Goal: Information Seeking & Learning: Learn about a topic

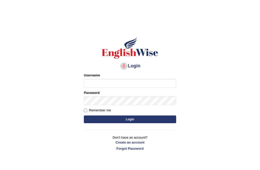
click at [90, 82] on input "Username" at bounding box center [130, 83] width 92 height 9
type input "Ravindraknaidu"
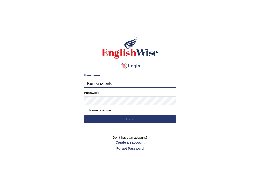
click at [106, 119] on button "Login" at bounding box center [130, 119] width 92 height 8
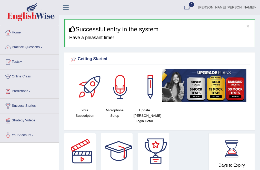
click at [31, 91] on span at bounding box center [30, 91] width 2 height 1
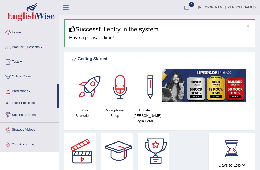
click at [22, 62] on span at bounding box center [21, 61] width 2 height 1
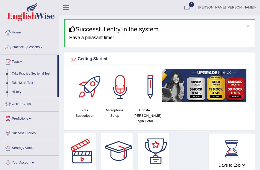
click at [32, 82] on link "Take Mock Test" at bounding box center [34, 82] width 48 height 9
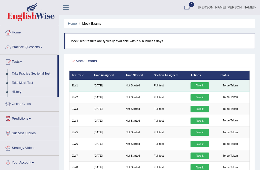
click at [151, 83] on td "Not Started" at bounding box center [138, 86] width 28 height 12
click at [198, 84] on link "Take it" at bounding box center [200, 85] width 18 height 7
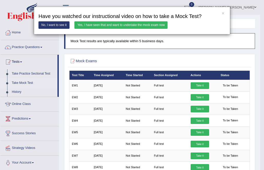
click at [85, 27] on link "Yes, I have seen that and want to undertake the mock exam now" at bounding box center [120, 24] width 93 height 7
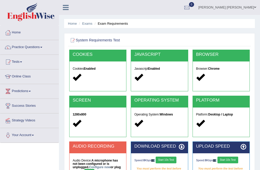
click at [89, 68] on strong "Enabled" at bounding box center [90, 69] width 12 height 4
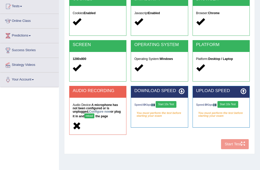
scroll to position [55, 0]
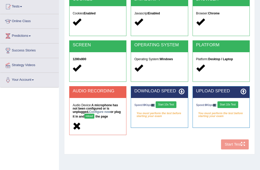
click at [109, 44] on h2 "SCREEN" at bounding box center [98, 45] width 50 height 5
click at [237, 145] on div "COOKIES Cookies Enabled JAVASCRIPT Javascript Enabled BROWSER Browser: Chrome S…" at bounding box center [159, 72] width 183 height 157
click at [182, 93] on icon at bounding box center [182, 92] width 6 height 6
click at [84, 117] on button "reload" at bounding box center [89, 116] width 10 height 5
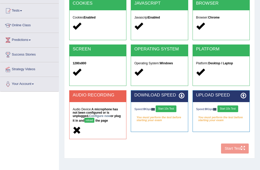
scroll to position [51, 0]
click at [84, 120] on button "reload" at bounding box center [89, 120] width 10 height 5
click at [170, 108] on button "Start 10s Test" at bounding box center [166, 108] width 21 height 7
click at [228, 110] on button "Start 10s Test" at bounding box center [228, 108] width 21 height 7
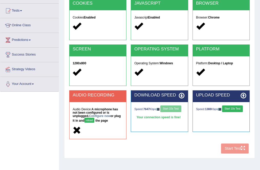
click at [173, 109] on div "Speed: 7647 Kbps Start 10s Test" at bounding box center [160, 109] width 50 height 8
click at [84, 121] on button "reload" at bounding box center [89, 120] width 10 height 5
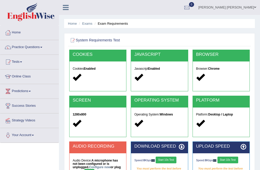
click at [21, 62] on link "Tests" at bounding box center [29, 61] width 59 height 13
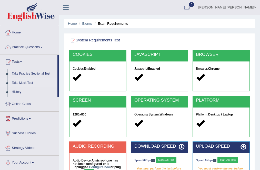
click at [28, 81] on link "Take Mock Test" at bounding box center [34, 82] width 48 height 9
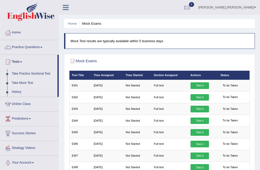
scroll to position [148, 0]
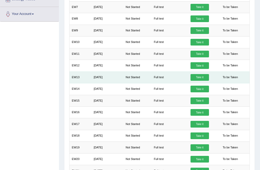
click at [102, 76] on td "Apr 14, 2025" at bounding box center [107, 77] width 32 height 12
click at [215, 74] on td "Take it" at bounding box center [204, 77] width 30 height 12
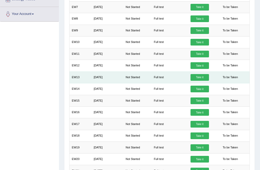
click at [198, 74] on link "Take it" at bounding box center [200, 77] width 18 height 7
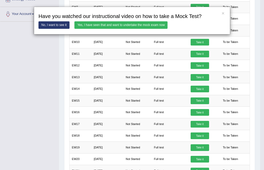
click at [49, 25] on link "No, I want to see it" at bounding box center [54, 24] width 31 height 7
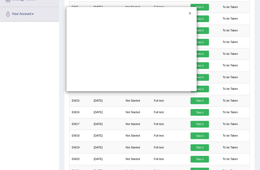
click at [191, 14] on button "×" at bounding box center [190, 13] width 3 height 5
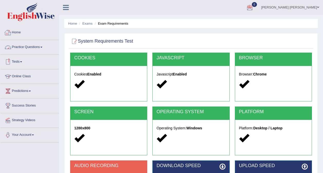
click at [44, 47] on link "Practice Questions" at bounding box center [29, 46] width 59 height 13
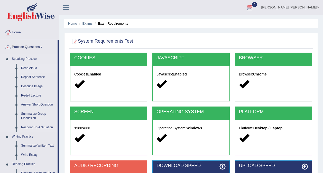
click at [30, 68] on link "Read Aloud" at bounding box center [38, 68] width 39 height 9
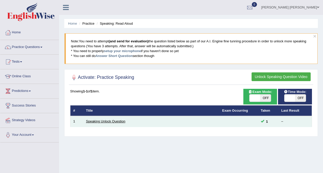
click at [117, 121] on link "Speaking Unlock Question" at bounding box center [105, 121] width 39 height 4
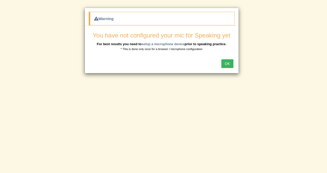
click at [228, 63] on button "OK" at bounding box center [227, 63] width 12 height 9
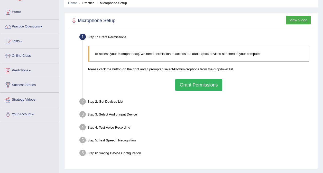
scroll to position [26, 0]
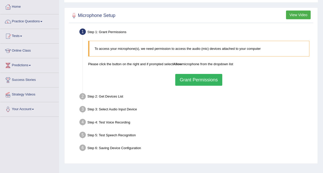
click at [180, 82] on button "Grant Permissions" at bounding box center [198, 80] width 47 height 12
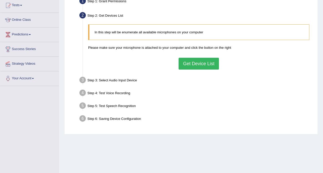
scroll to position [51, 0]
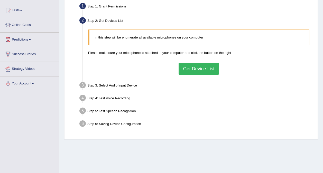
click at [187, 71] on button "Get Device List" at bounding box center [198, 69] width 40 height 12
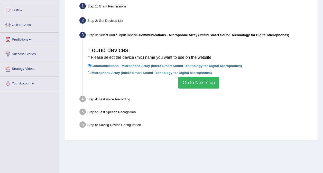
click at [200, 84] on button "Go to Next step" at bounding box center [198, 83] width 41 height 12
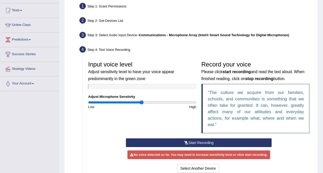
click at [206, 144] on button "Start Recording" at bounding box center [199, 142] width 146 height 9
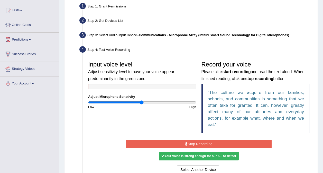
click at [224, 158] on div "Your voice is strong enough for our A.I. to detect" at bounding box center [199, 156] width 80 height 9
click at [227, 158] on div "Your voice is strong enough for our A.I. to detect" at bounding box center [199, 156] width 80 height 9
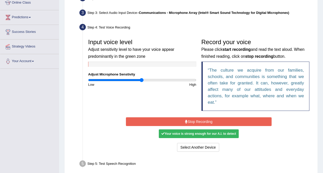
scroll to position [77, 0]
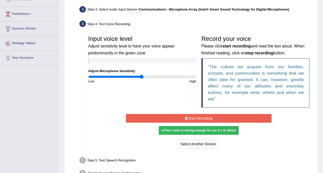
click at [181, 120] on button "Stop Recording" at bounding box center [199, 118] width 146 height 9
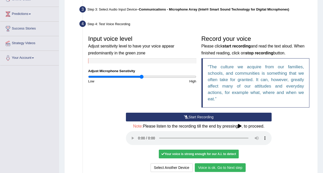
click at [234, 167] on button "Voice is ok. Go to Next step" at bounding box center [220, 167] width 51 height 9
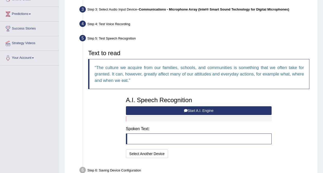
click at [144, 140] on blockquote at bounding box center [199, 139] width 146 height 11
click at [202, 111] on button "Start A.I. Engine" at bounding box center [199, 110] width 146 height 9
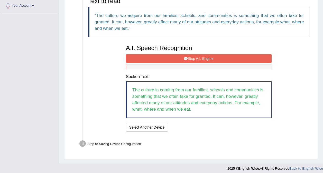
scroll to position [133, 0]
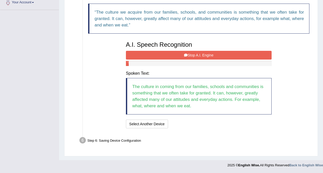
click at [230, 56] on button "Stop A.I. Engine" at bounding box center [199, 55] width 146 height 9
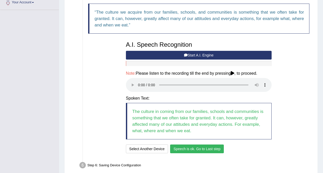
click at [199, 148] on button "Speech is ok. Go to Last step" at bounding box center [197, 149] width 54 height 9
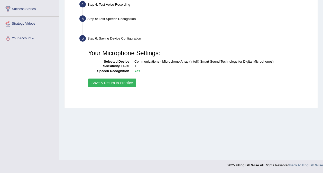
scroll to position [97, 0]
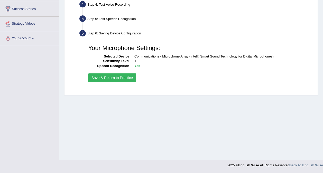
click at [125, 80] on button "Save & Return to Practice" at bounding box center [112, 77] width 48 height 9
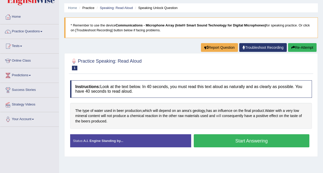
scroll to position [26, 0]
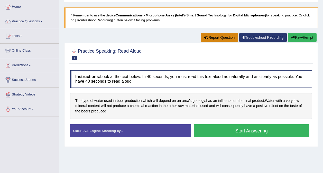
click at [208, 39] on button "Report Question" at bounding box center [219, 37] width 37 height 9
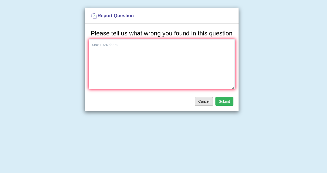
click at [206, 101] on button "Cancel" at bounding box center [204, 101] width 18 height 9
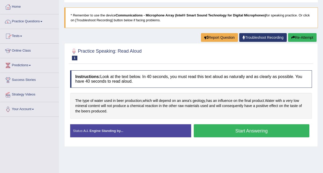
click at [43, 22] on link "Practice Questions" at bounding box center [29, 20] width 59 height 13
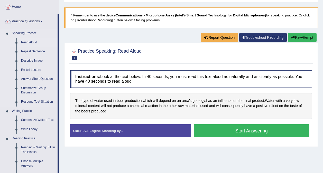
click at [36, 42] on link "Read Aloud" at bounding box center [38, 42] width 39 height 9
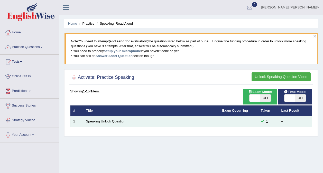
click at [230, 123] on td at bounding box center [238, 121] width 39 height 11
click at [238, 125] on td at bounding box center [238, 121] width 39 height 11
click at [110, 122] on link "Speaking Unlock Question" at bounding box center [105, 121] width 39 height 4
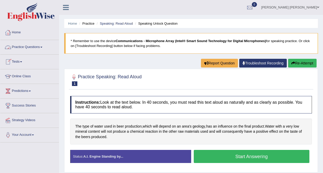
click at [44, 46] on link "Practice Questions" at bounding box center [29, 46] width 59 height 13
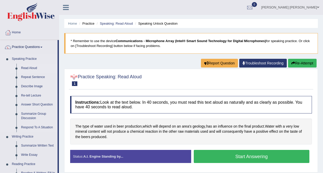
click at [34, 67] on link "Read Aloud" at bounding box center [38, 68] width 39 height 9
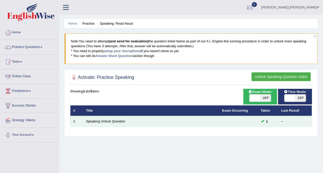
click at [287, 122] on div "–" at bounding box center [295, 121] width 28 height 5
click at [120, 120] on link "Speaking Unlock Question" at bounding box center [105, 121] width 39 height 4
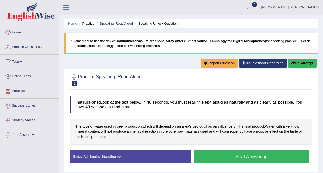
click at [236, 161] on button "Start Answering" at bounding box center [252, 156] width 116 height 13
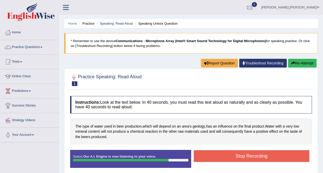
click at [236, 159] on button "Stop Recording" at bounding box center [252, 156] width 116 height 12
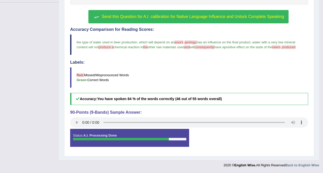
scroll to position [145, 0]
click at [193, 100] on b "You have spoken 84 % of the words correctly (46 out of 55 words overall)" at bounding box center [159, 99] width 125 height 4
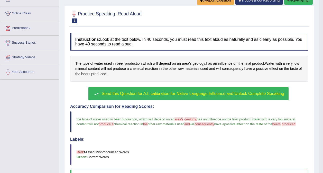
scroll to position [42, 0]
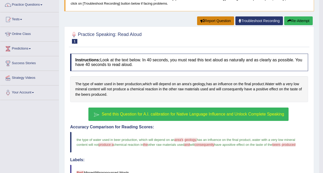
click at [220, 22] on button "Report Question" at bounding box center [215, 20] width 37 height 9
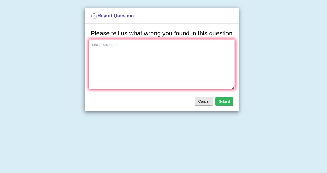
click at [205, 104] on button "Cancel" at bounding box center [204, 101] width 18 height 9
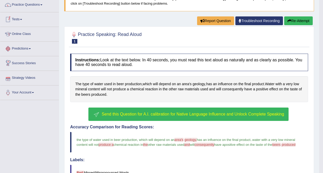
click at [22, 20] on link "Tests" at bounding box center [29, 18] width 59 height 13
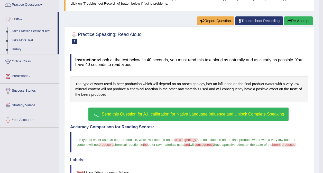
click at [43, 6] on link "Practice Questions" at bounding box center [29, 4] width 59 height 13
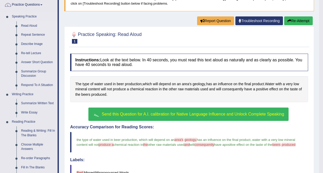
click at [40, 26] on link "Read Aloud" at bounding box center [38, 25] width 39 height 9
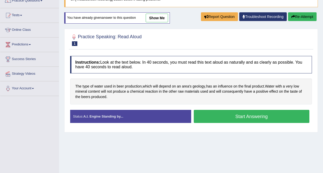
scroll to position [42, 0]
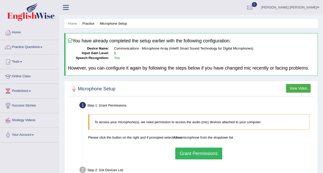
click at [37, 47] on link "Practice Questions" at bounding box center [29, 46] width 59 height 13
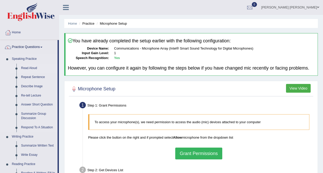
click at [36, 67] on link "Read Aloud" at bounding box center [38, 68] width 39 height 9
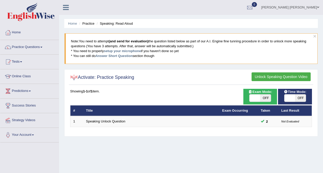
click at [73, 112] on th "#" at bounding box center [76, 110] width 13 height 11
click at [227, 113] on th "Exam Occurring" at bounding box center [238, 110] width 39 height 11
click at [289, 112] on th "Last Result" at bounding box center [294, 110] width 33 height 11
click at [43, 46] on link "Practice Questions" at bounding box center [29, 46] width 59 height 13
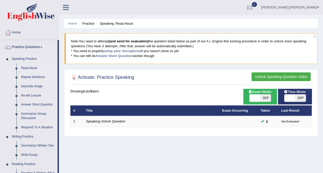
click at [32, 78] on link "Repeat Sentence" at bounding box center [38, 77] width 39 height 9
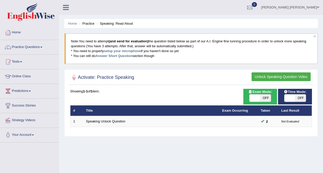
click at [37, 51] on link "Practice Questions" at bounding box center [29, 46] width 59 height 13
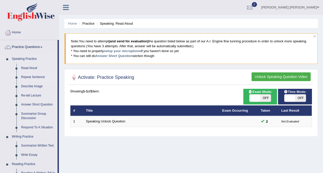
click at [37, 78] on link "Repeat Sentence" at bounding box center [38, 77] width 39 height 9
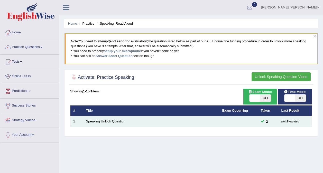
click at [125, 121] on td "Speaking Unlock Question" at bounding box center [151, 121] width 136 height 11
click at [168, 125] on td "Speaking Unlock Question" at bounding box center [151, 121] width 136 height 11
click at [108, 123] on link "Speaking Unlock Question" at bounding box center [105, 121] width 39 height 4
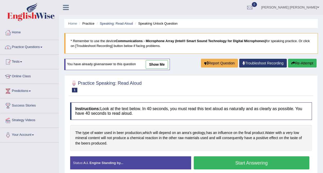
click at [44, 47] on link "Practice Questions" at bounding box center [29, 46] width 59 height 13
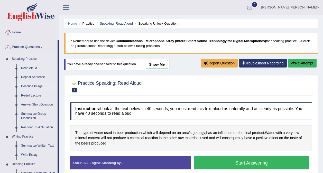
click at [39, 88] on link "Describe Image" at bounding box center [38, 86] width 39 height 9
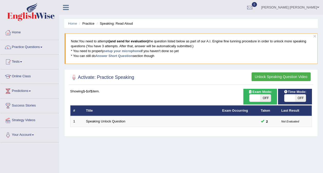
click at [87, 22] on li "Practice" at bounding box center [86, 23] width 16 height 5
click at [73, 26] on li "Home" at bounding box center [72, 23] width 9 height 5
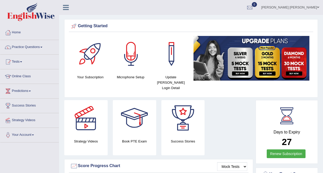
click at [40, 46] on link "Practice Questions" at bounding box center [29, 46] width 59 height 13
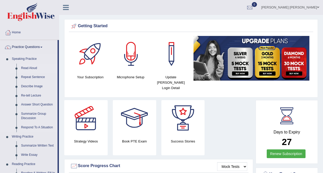
click at [34, 68] on link "Read Aloud" at bounding box center [38, 68] width 39 height 9
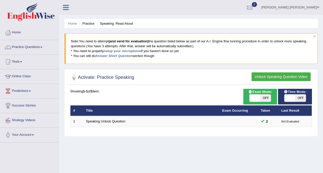
click at [260, 78] on button "Unlock Speaking Question Video" at bounding box center [280, 76] width 59 height 9
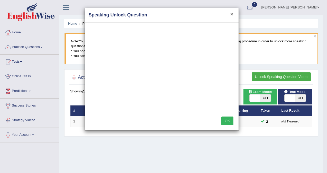
click at [232, 14] on button "×" at bounding box center [231, 13] width 3 height 5
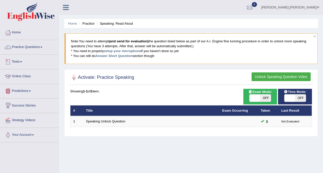
click at [22, 62] on span at bounding box center [21, 61] width 2 height 1
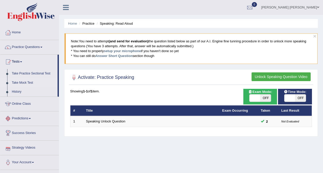
click at [24, 83] on link "Take Mock Test" at bounding box center [34, 82] width 48 height 9
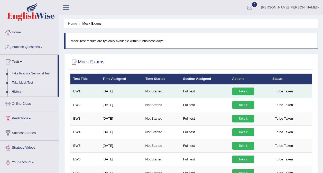
click at [204, 93] on td "Full test" at bounding box center [204, 91] width 49 height 14
click at [155, 92] on td "Not Started" at bounding box center [162, 91] width 38 height 14
click at [248, 90] on link "Take it" at bounding box center [243, 92] width 22 height 8
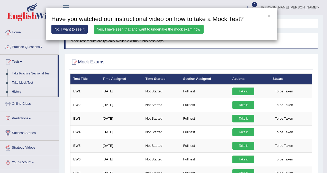
click at [190, 31] on link "Yes, I have seen that and want to undertake the mock exam now" at bounding box center [149, 29] width 110 height 9
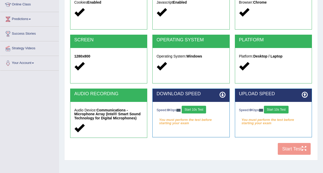
scroll to position [97, 0]
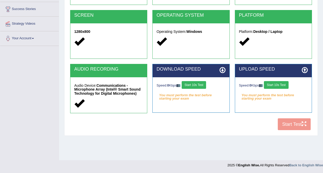
click at [295, 124] on div "COOKIES Cookies Enabled JAVASCRIPT Javascript Enabled BROWSER Browser: Chrome S…" at bounding box center [191, 44] width 244 height 177
click at [201, 87] on button "Start 10s Test" at bounding box center [194, 85] width 24 height 8
click at [272, 85] on button "Start 10s Test" at bounding box center [276, 85] width 24 height 8
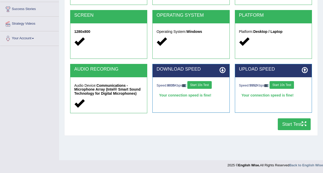
click at [293, 127] on button "Start Test" at bounding box center [294, 124] width 33 height 12
